Goal: Task Accomplishment & Management: Complete application form

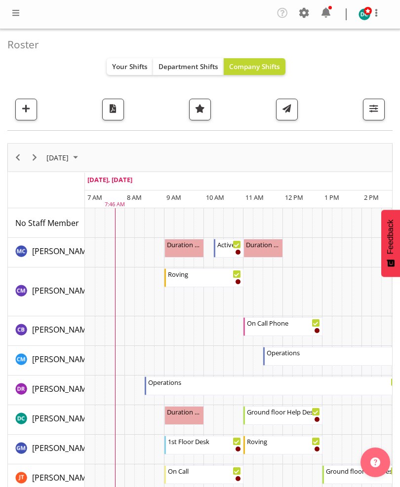
click at [24, 104] on span "button" at bounding box center [26, 108] width 13 height 13
click at [379, 114] on span "button" at bounding box center [373, 108] width 13 height 13
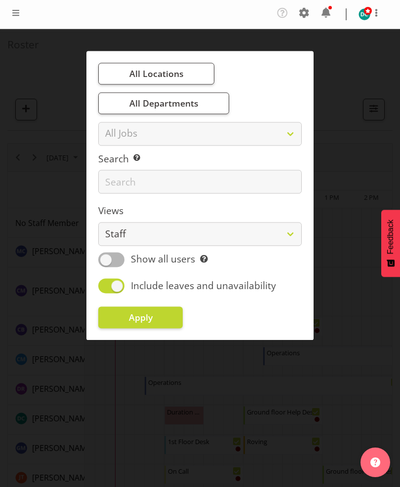
click at [47, 71] on div at bounding box center [200, 243] width 400 height 487
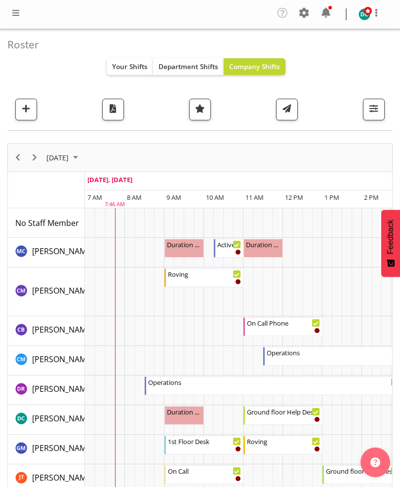
click at [21, 11] on span at bounding box center [16, 13] width 12 height 12
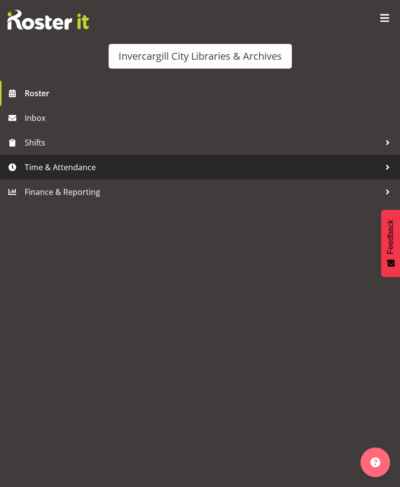
click at [45, 172] on span "Time & Attendance" at bounding box center [203, 167] width 356 height 15
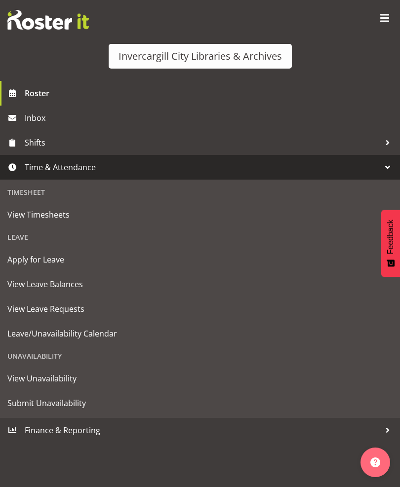
click at [28, 261] on span "Apply for Leave" at bounding box center [199, 259] width 385 height 15
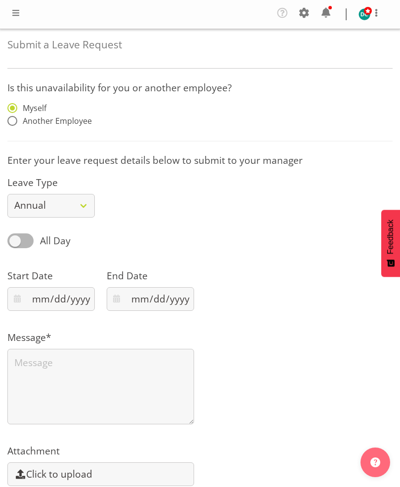
click at [15, 124] on span at bounding box center [12, 121] width 10 height 10
click at [14, 124] on input "Another Employee" at bounding box center [10, 121] width 6 height 6
radio input "true"
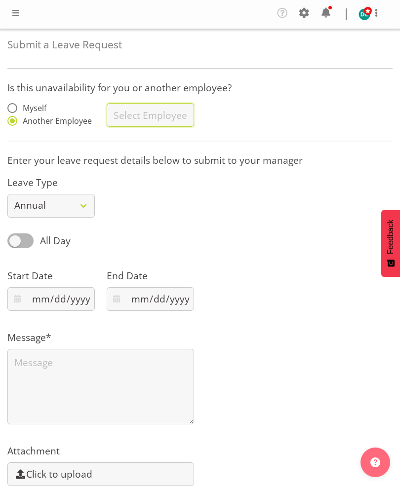
click at [130, 119] on input "text" at bounding box center [150, 115] width 87 height 24
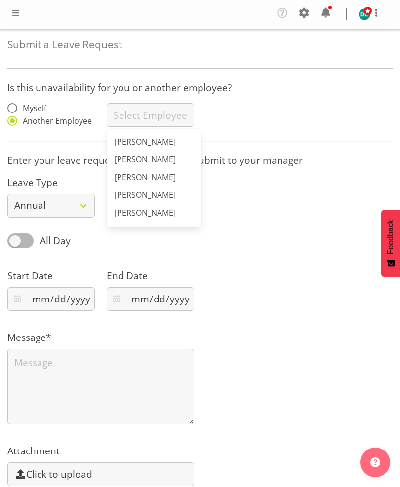
click at [130, 213] on span "[PERSON_NAME]" at bounding box center [145, 212] width 61 height 11
type input "[PERSON_NAME]"
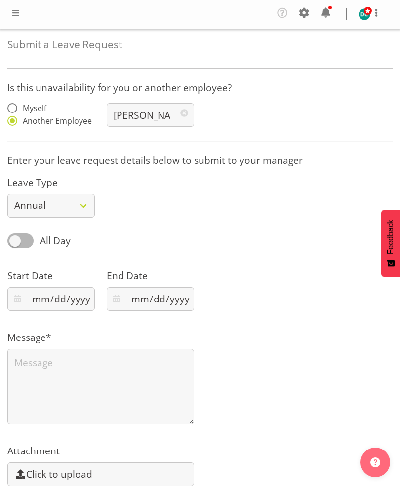
click at [66, 199] on select "Annual Sick Leave Without Pay Bereavement Domestic Violence Parental Jury Servi…" at bounding box center [50, 206] width 87 height 24
select select "Sick"
click at [144, 230] on div "All Day Single Day" at bounding box center [199, 238] width 397 height 36
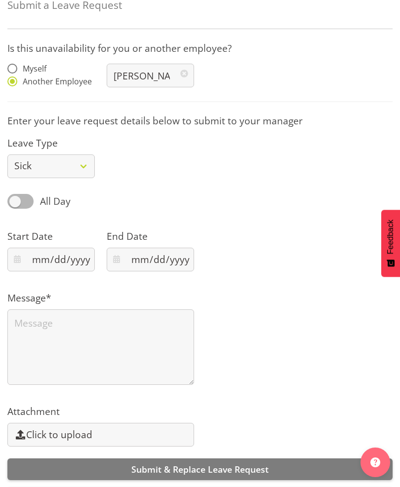
scroll to position [47, 0]
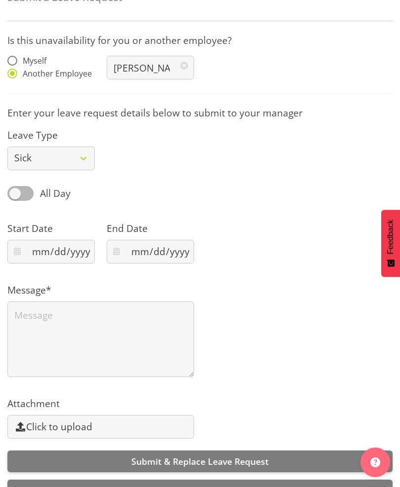
click at [26, 321] on textarea at bounding box center [100, 340] width 187 height 76
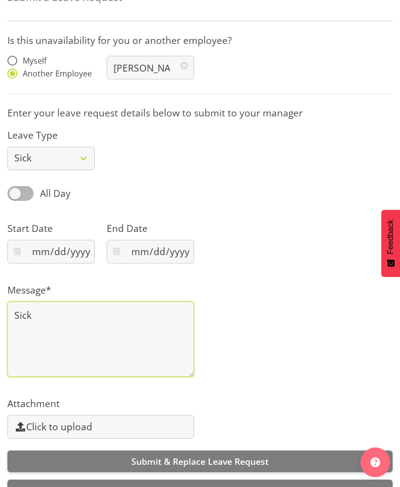
type textarea "Sick"
click at [161, 487] on span "Submit Leave Request" at bounding box center [200, 491] width 93 height 12
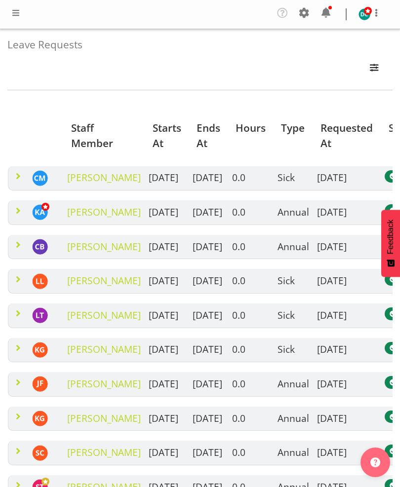
click at [20, 14] on span at bounding box center [16, 13] width 12 height 12
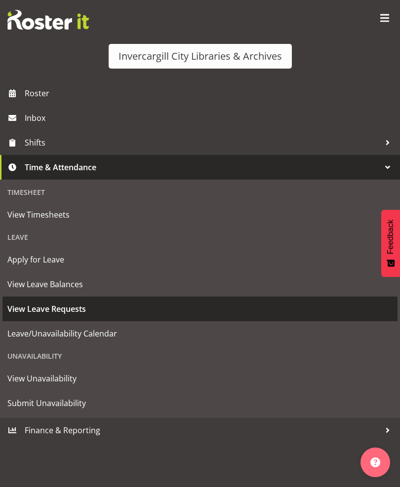
click at [28, 314] on span "View Leave Requests" at bounding box center [199, 309] width 385 height 15
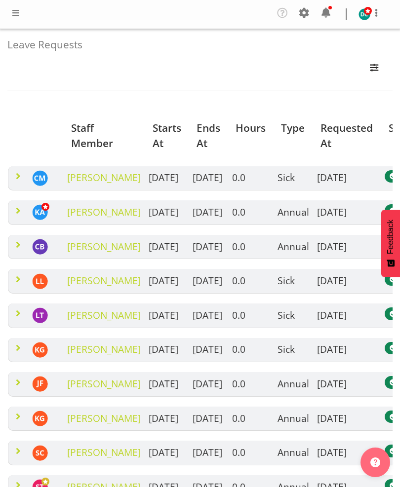
click at [19, 15] on span at bounding box center [16, 13] width 12 height 12
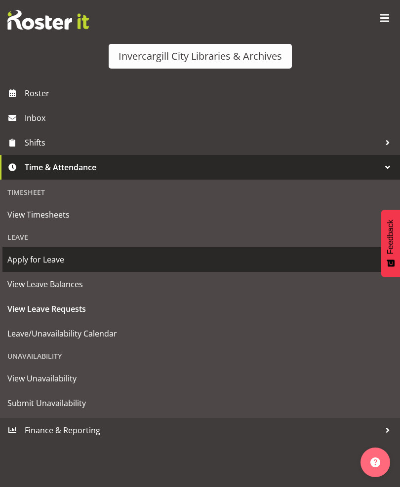
click at [25, 264] on span "Apply for Leave" at bounding box center [199, 259] width 385 height 15
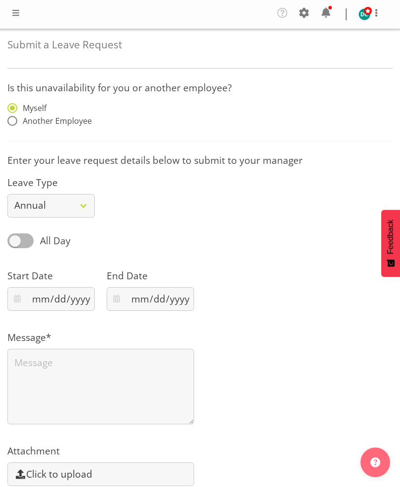
click at [8, 127] on div "Myself Another Employee" at bounding box center [50, 116] width 87 height 26
click at [17, 120] on span "Another Employee" at bounding box center [54, 121] width 75 height 10
click at [14, 120] on input "Another Employee" at bounding box center [10, 121] width 6 height 6
radio input "true"
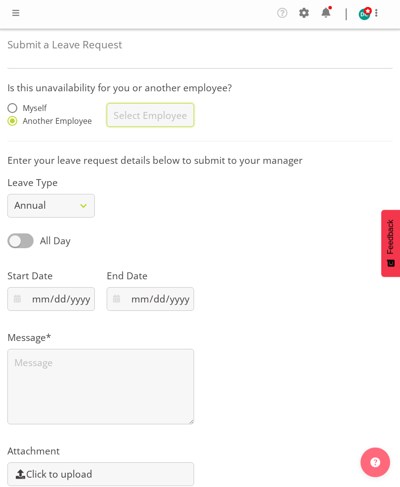
click at [127, 110] on input "text" at bounding box center [150, 115] width 87 height 24
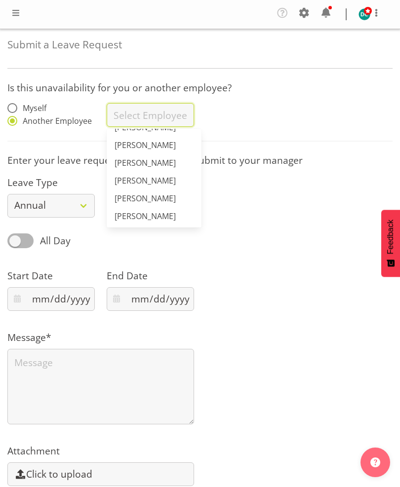
scroll to position [443, 0]
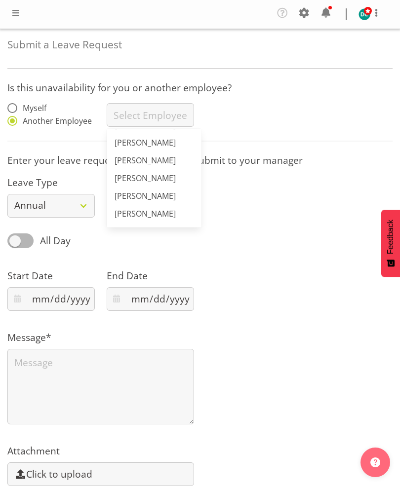
click at [133, 196] on span "[PERSON_NAME]" at bounding box center [145, 196] width 61 height 11
type input "[PERSON_NAME]"
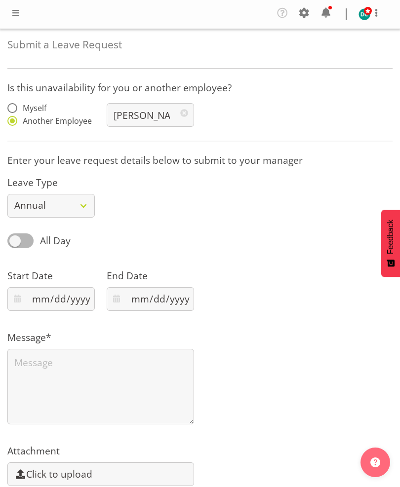
click at [30, 201] on select "Annual Sick Leave Without Pay Bereavement Domestic Violence Parental Jury Servi…" at bounding box center [50, 206] width 87 height 24
select select "Sick"
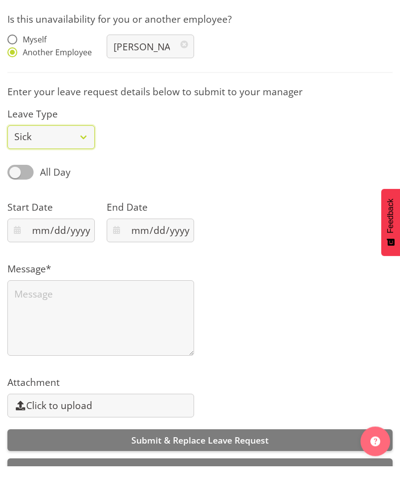
scroll to position [47, 0]
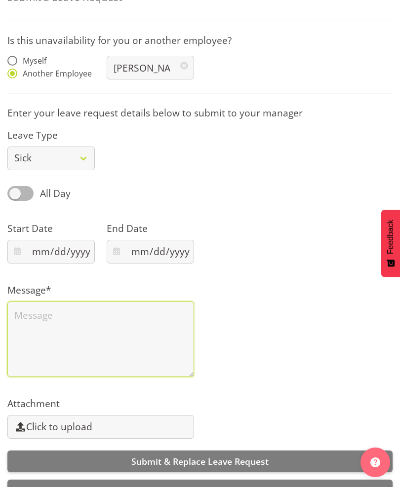
click at [29, 315] on textarea at bounding box center [100, 340] width 187 height 76
type textarea "Sick"
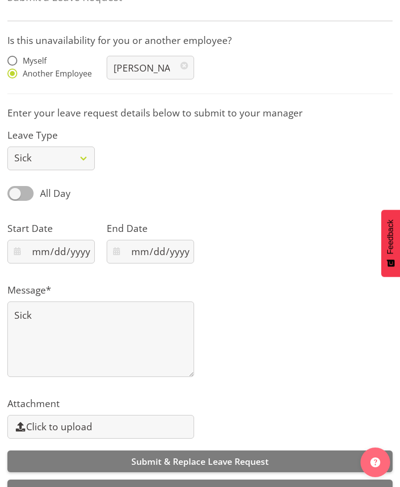
click at [165, 487] on span "Submit Leave Request" at bounding box center [200, 491] width 93 height 12
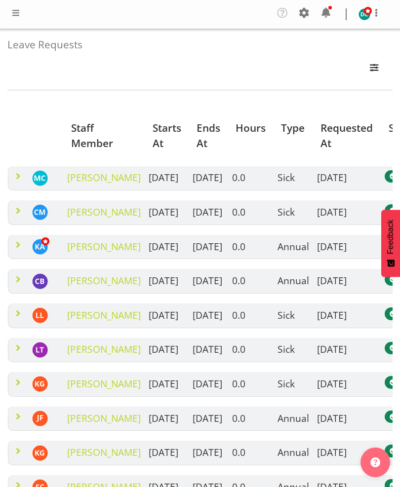
click at [21, 13] on span at bounding box center [16, 13] width 12 height 12
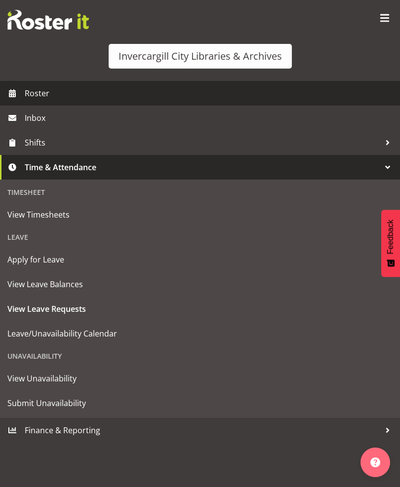
click at [33, 97] on span "Roster" at bounding box center [210, 93] width 370 height 15
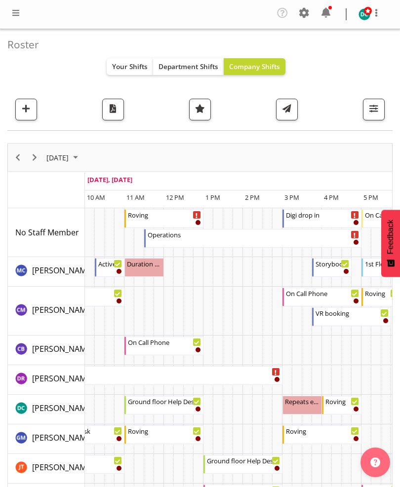
scroll to position [0, 119]
click at [177, 240] on div "Operations 11:30 AM - 5:00 PM" at bounding box center [254, 238] width 212 height 19
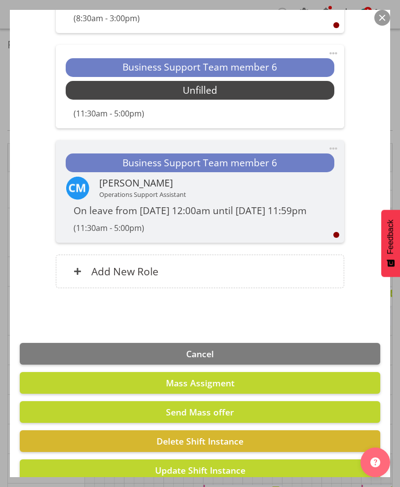
scroll to position [615, 0]
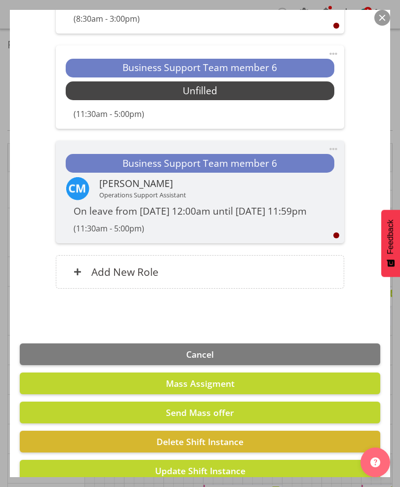
click at [161, 436] on span "Delete Shift Instance" at bounding box center [200, 442] width 87 height 12
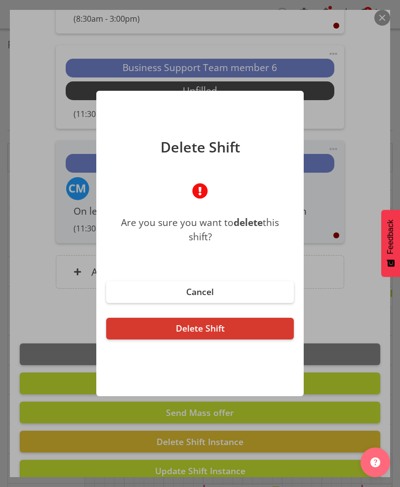
click at [164, 333] on button "Delete Shift" at bounding box center [200, 329] width 188 height 22
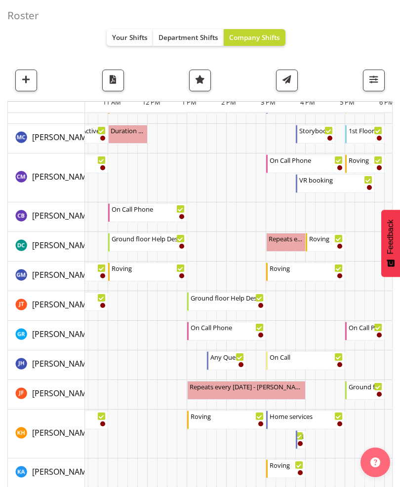
scroll to position [0, 0]
